Goal: Find specific page/section: Find specific page/section

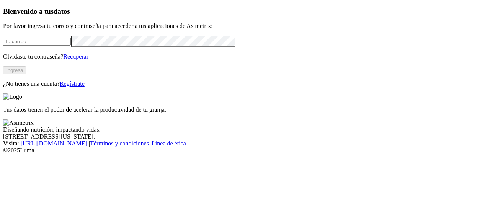
click at [44, 46] on input "email" at bounding box center [37, 42] width 68 height 8
type input "[PERSON_NAME][EMAIL_ADDRESS][PERSON_NAME][DOMAIN_NAME]"
click input "submit" at bounding box center [0, 0] width 0 height 0
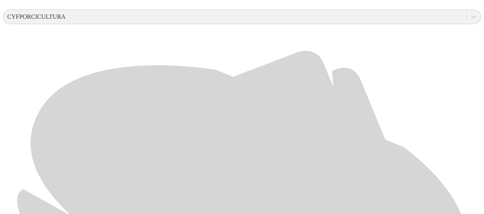
scroll to position [310, 0]
